Goal: Task Accomplishment & Management: Use online tool/utility

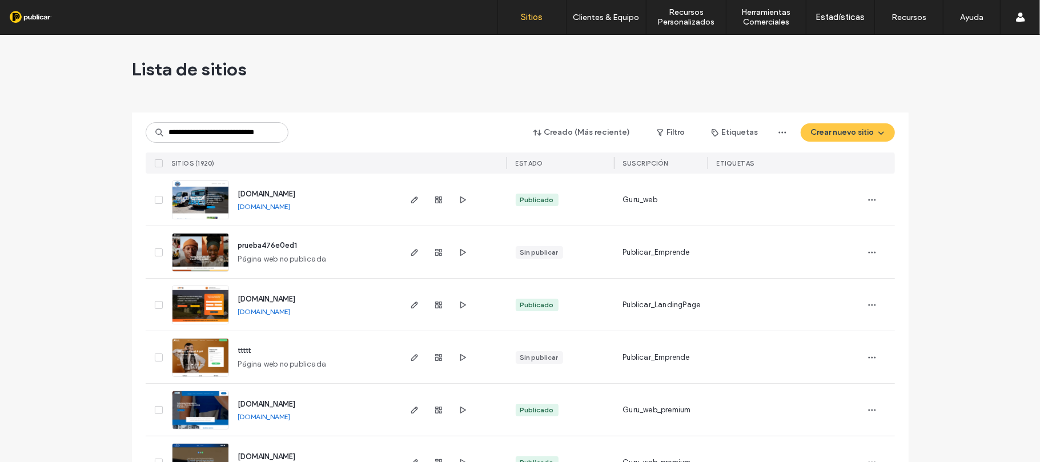
scroll to position [0, 25]
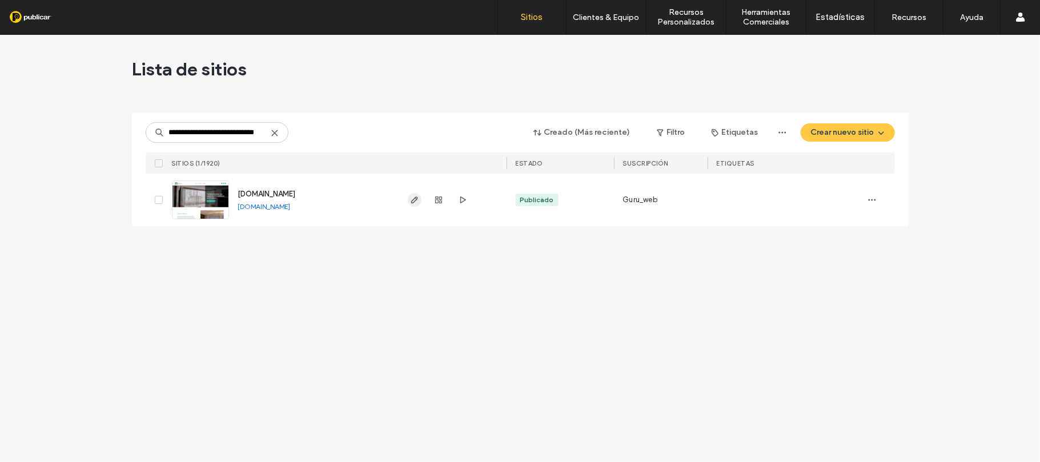
type input "**********"
click at [413, 198] on icon "button" at bounding box center [414, 199] width 9 height 9
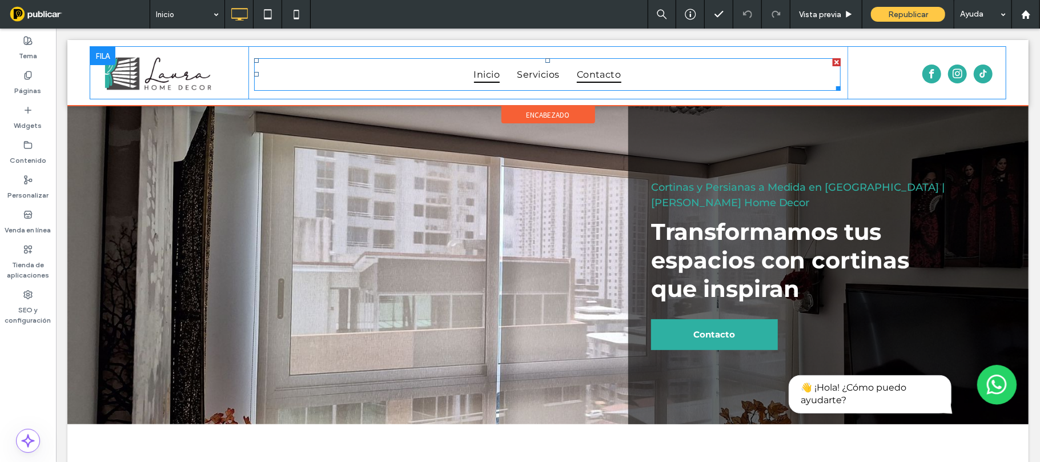
click at [603, 79] on span "Contacto" at bounding box center [598, 74] width 45 height 17
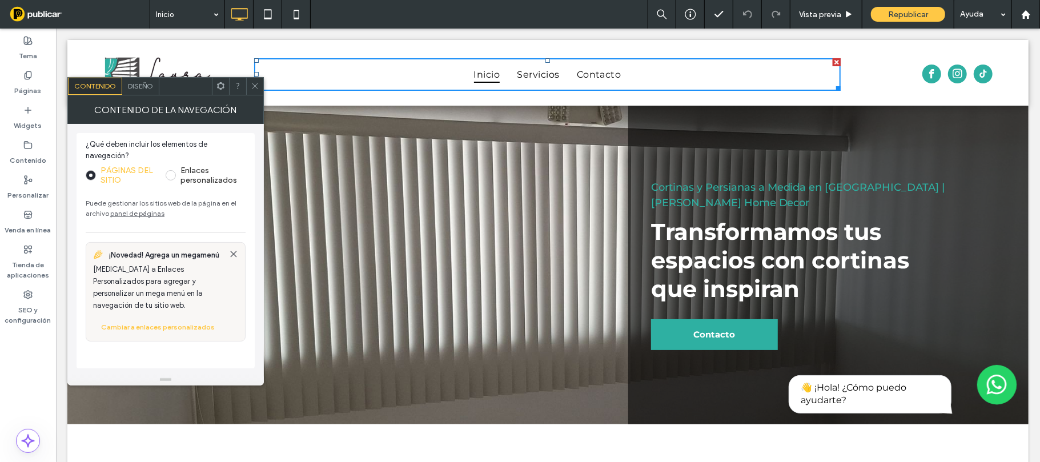
drag, startPoint x: 121, startPoint y: 215, endPoint x: 131, endPoint y: 223, distance: 12.6
click at [122, 217] on link "panel de páginas" at bounding box center [137, 213] width 54 height 9
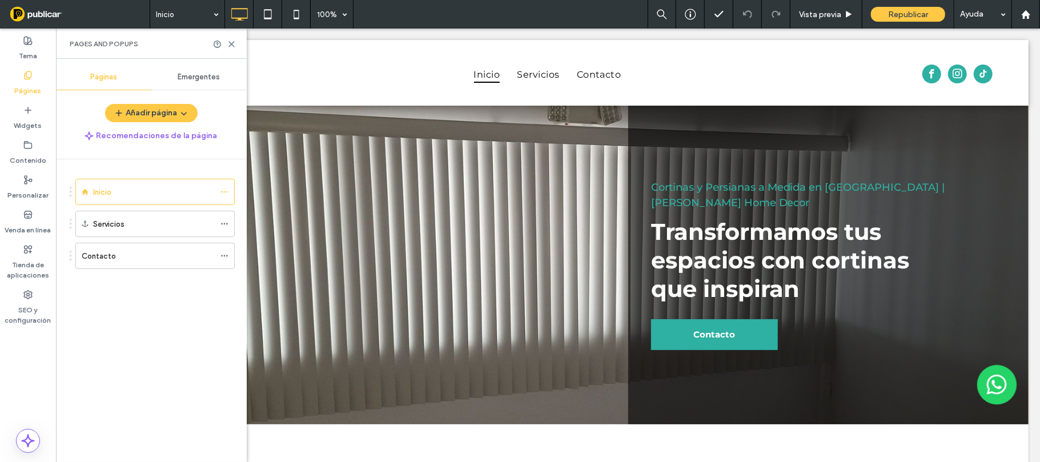
click at [115, 258] on div "Contacto" at bounding box center [148, 256] width 133 height 12
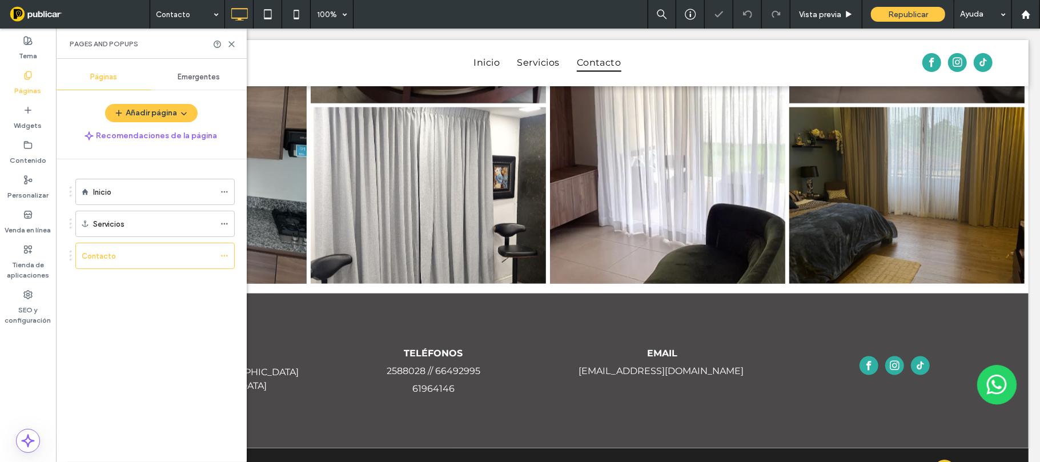
scroll to position [1015, 0]
click at [231, 48] on icon at bounding box center [231, 44] width 9 height 9
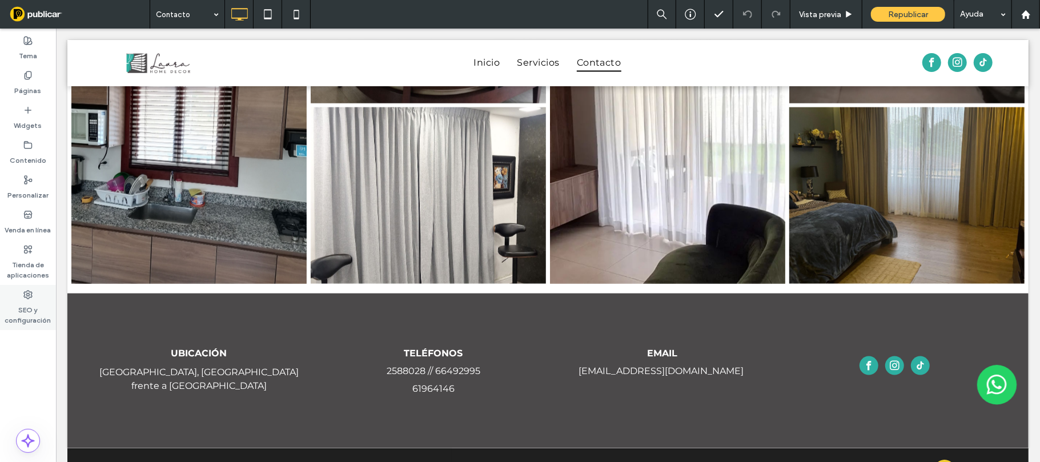
click at [27, 311] on label "SEO y configuración" at bounding box center [28, 312] width 56 height 26
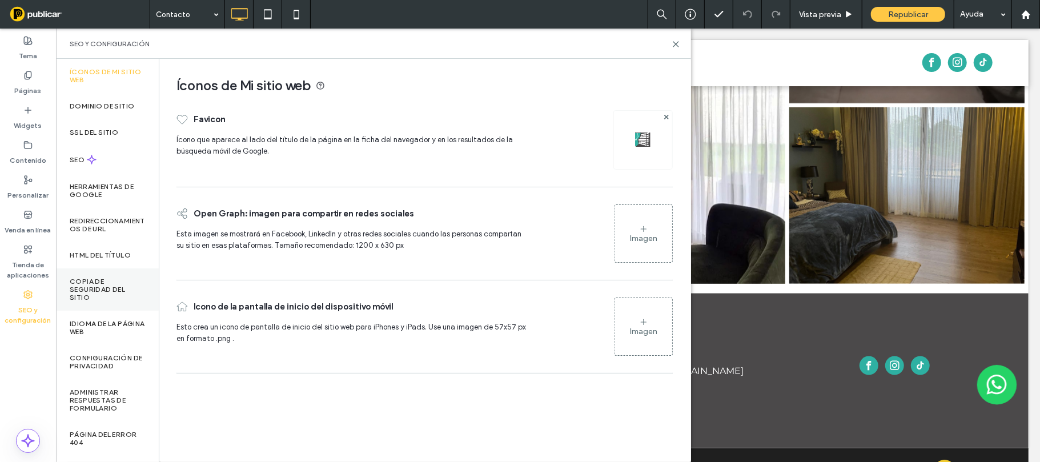
click at [83, 272] on div "Copia de seguridad del sitio" at bounding box center [107, 289] width 103 height 42
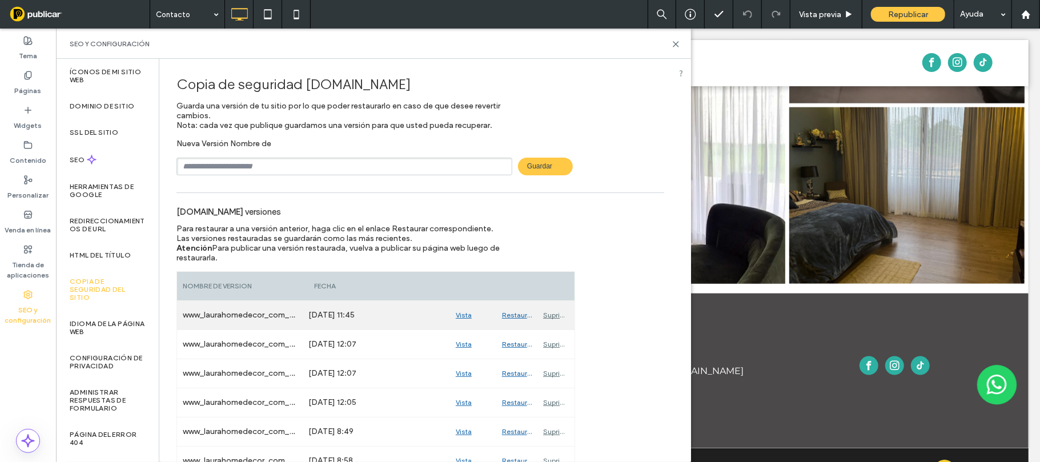
click at [464, 320] on div "Vista previa" at bounding box center [473, 315] width 46 height 29
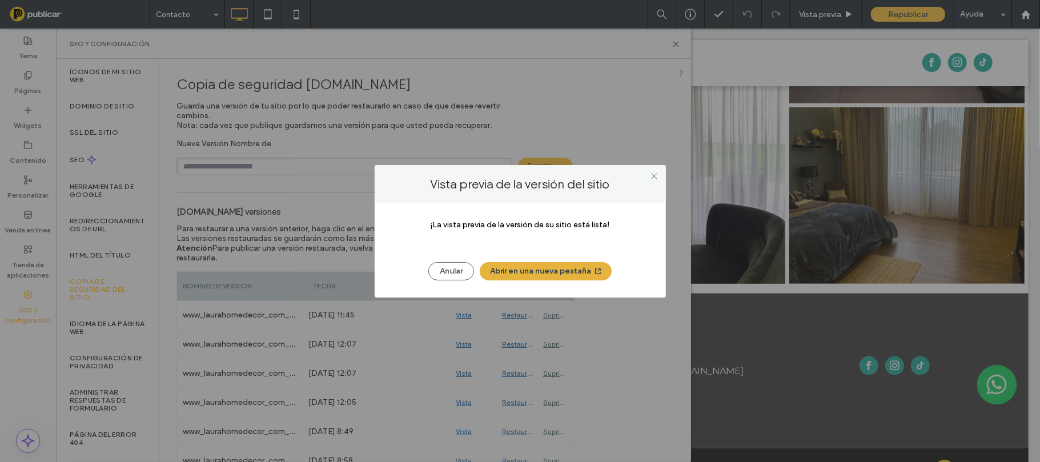
click at [563, 270] on button "Abrir en una nueva pestaña" at bounding box center [546, 271] width 132 height 18
